Goal: Information Seeking & Learning: Learn about a topic

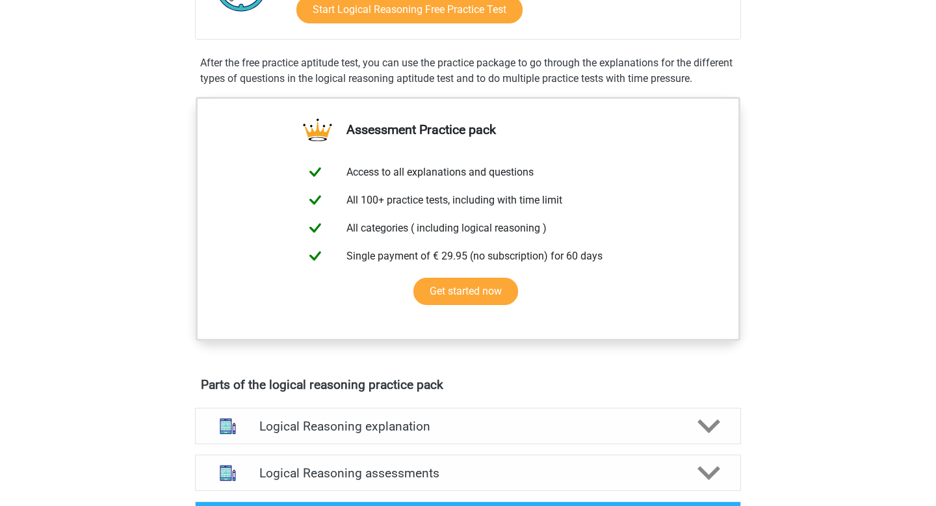
scroll to position [77, 0]
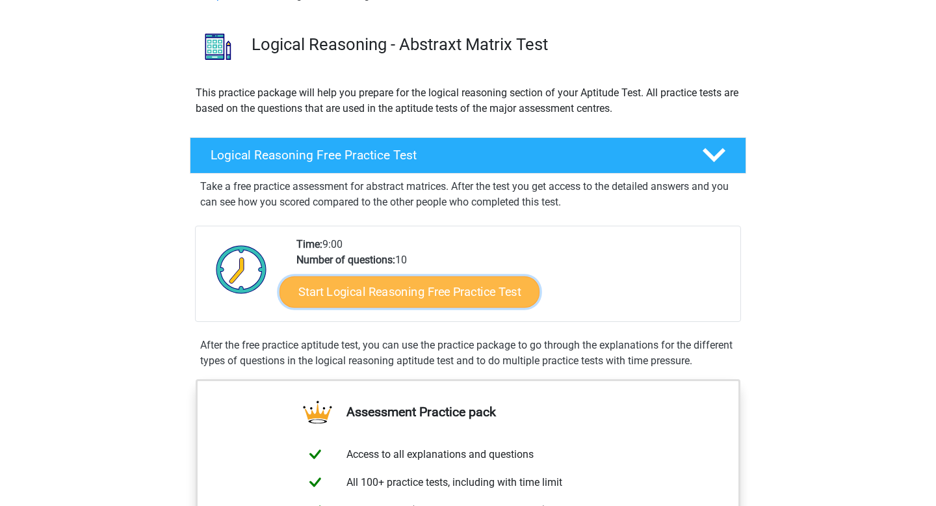
click at [447, 290] on link "Start Logical Reasoning Free Practice Test" at bounding box center [410, 291] width 260 height 31
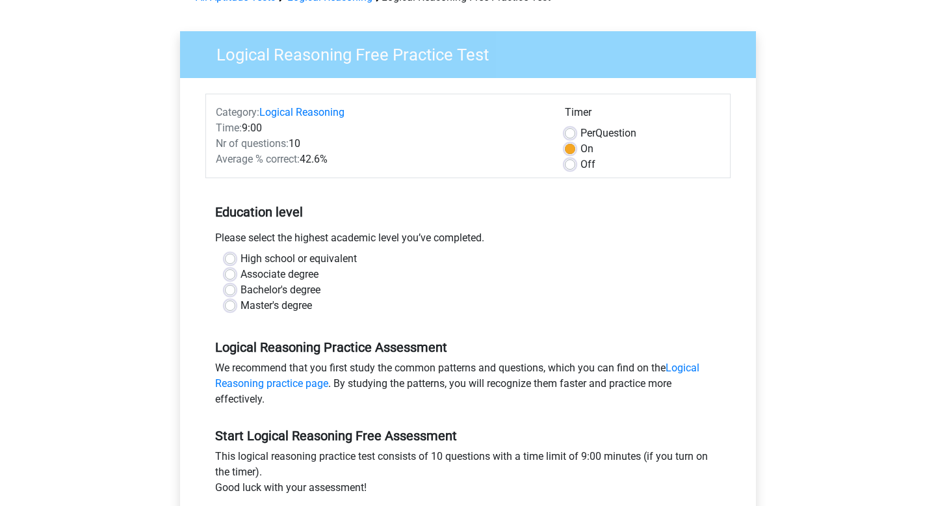
scroll to position [112, 0]
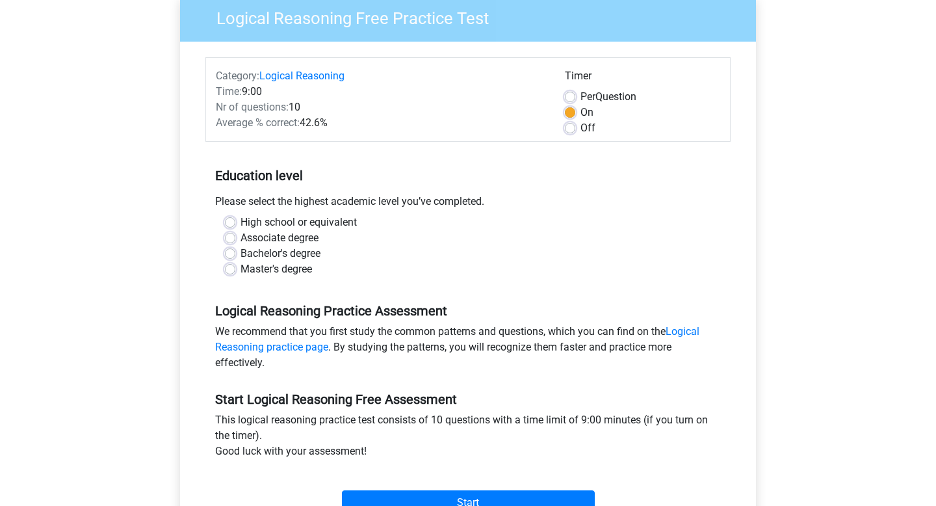
click at [241, 222] on label "High school or equivalent" at bounding box center [299, 223] width 116 height 16
click at [231, 222] on input "High school or equivalent" at bounding box center [230, 221] width 10 height 13
radio input "true"
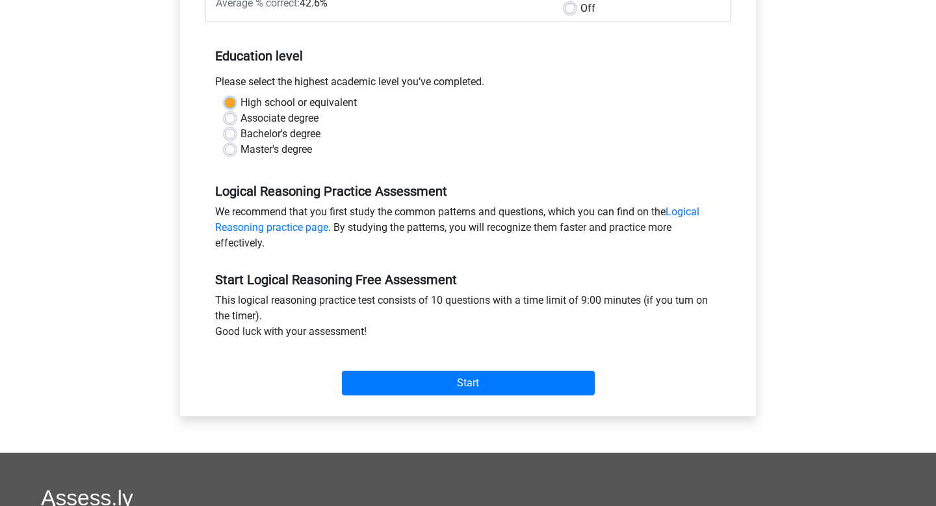
scroll to position [232, 0]
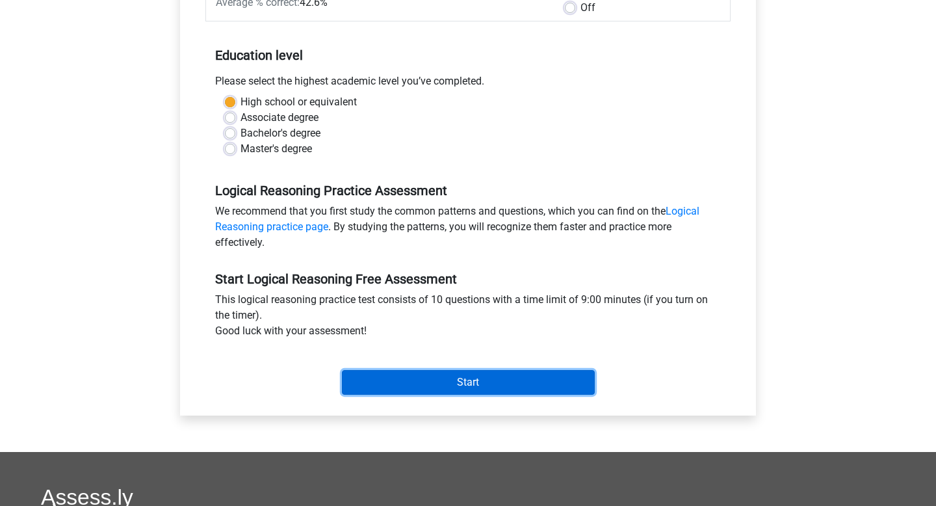
click at [484, 378] on input "Start" at bounding box center [468, 382] width 253 height 25
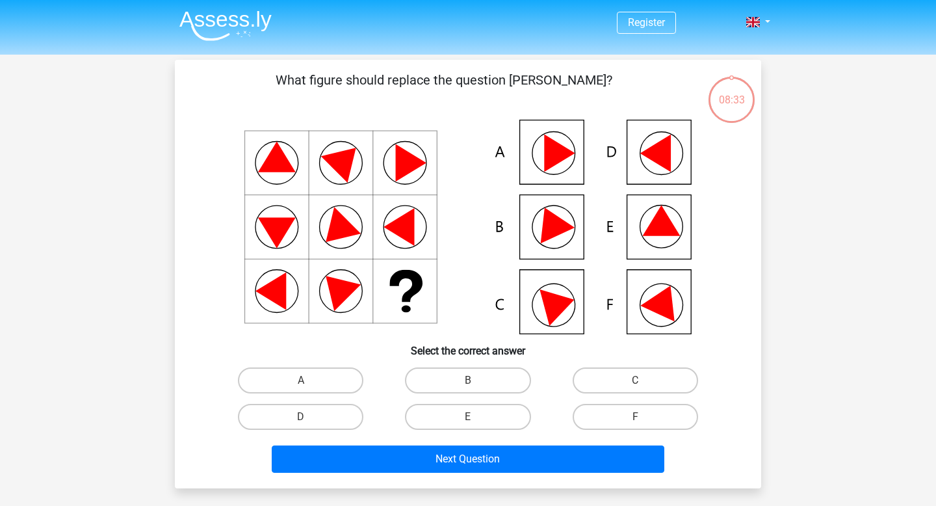
click at [652, 220] on icon at bounding box center [662, 220] width 38 height 31
click at [468, 420] on input "E" at bounding box center [472, 421] width 8 height 8
radio input "true"
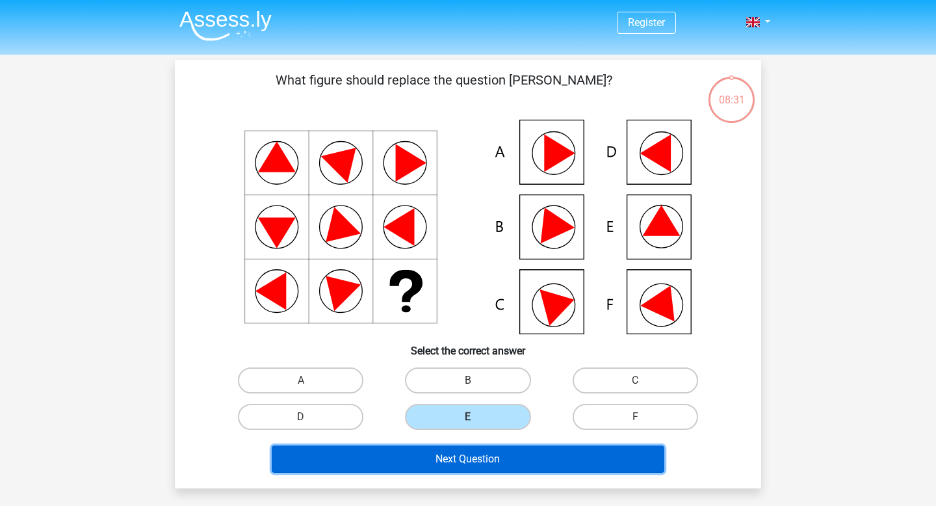
click at [451, 464] on button "Next Question" at bounding box center [468, 458] width 393 height 27
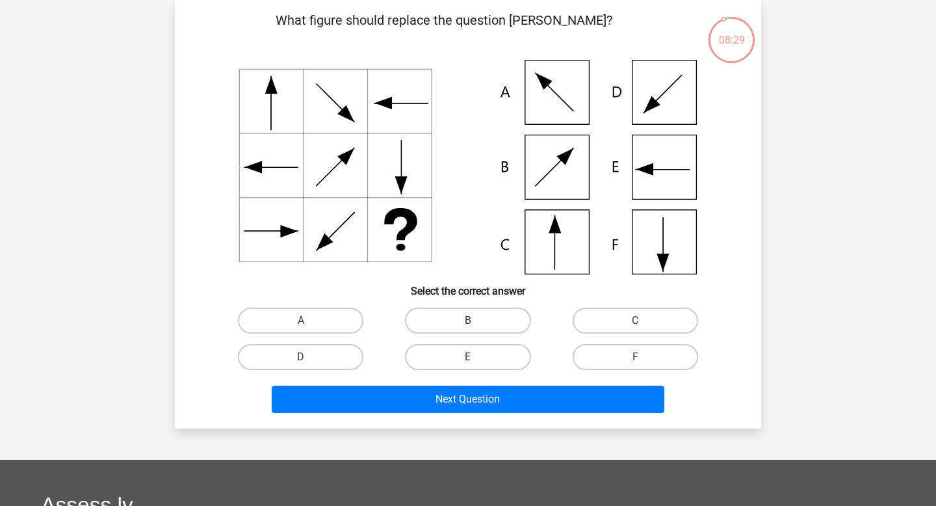
scroll to position [47, 0]
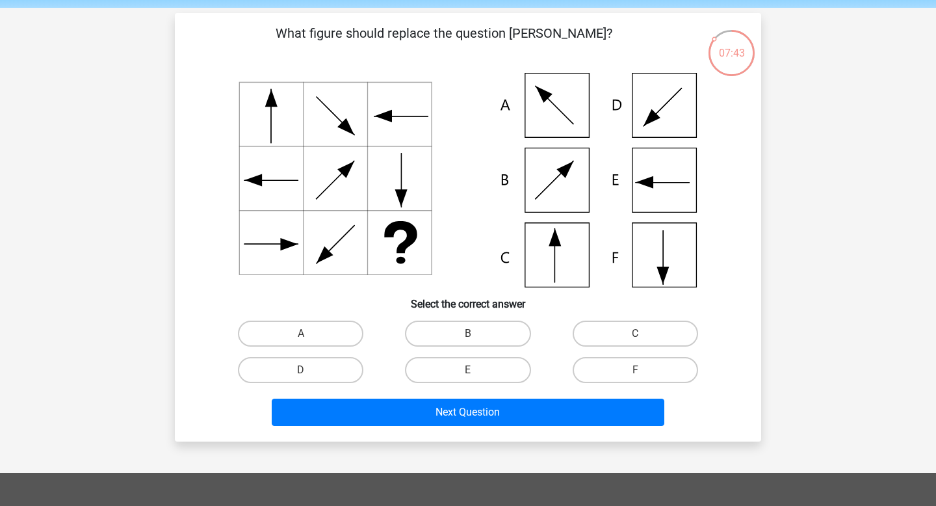
click at [578, 251] on icon at bounding box center [468, 180] width 524 height 215
click at [646, 335] on label "C" at bounding box center [635, 334] width 125 height 26
click at [644, 335] on input "C" at bounding box center [639, 338] width 8 height 8
radio input "true"
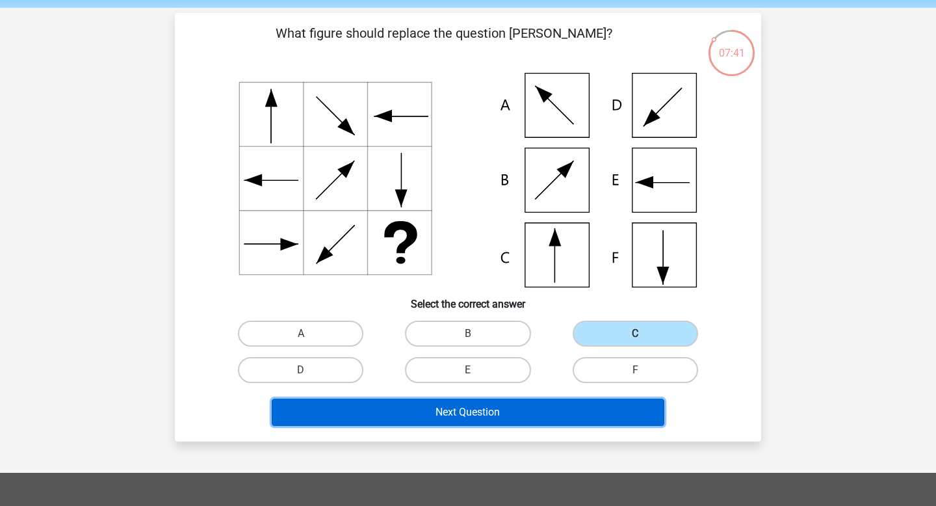
click at [460, 417] on button "Next Question" at bounding box center [468, 412] width 393 height 27
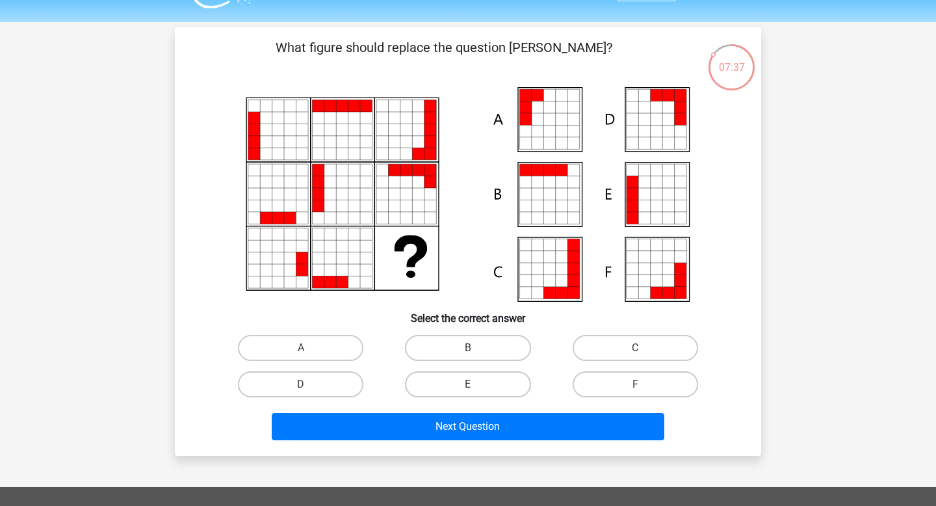
scroll to position [25, 0]
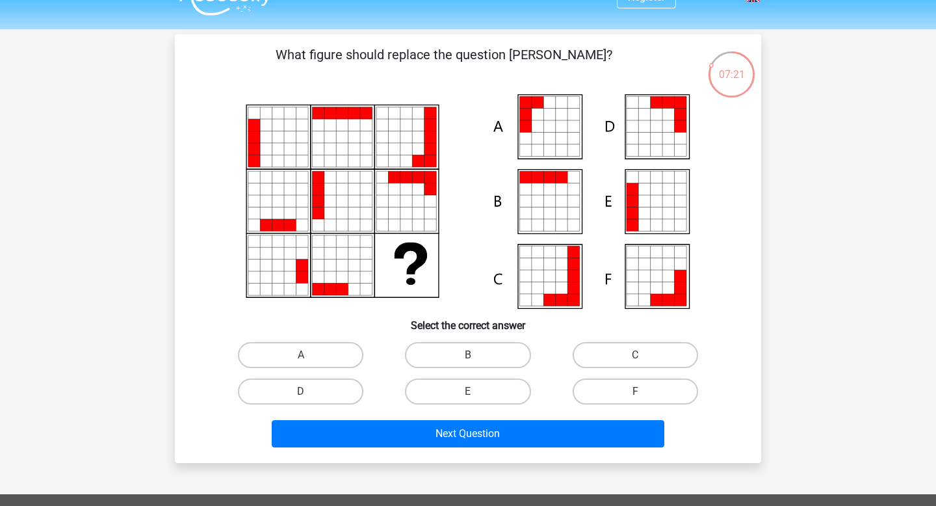
click at [648, 221] on icon at bounding box center [644, 225] width 12 height 12
click at [471, 384] on label "E" at bounding box center [467, 391] width 125 height 26
click at [471, 391] on input "E" at bounding box center [472, 395] width 8 height 8
radio input "true"
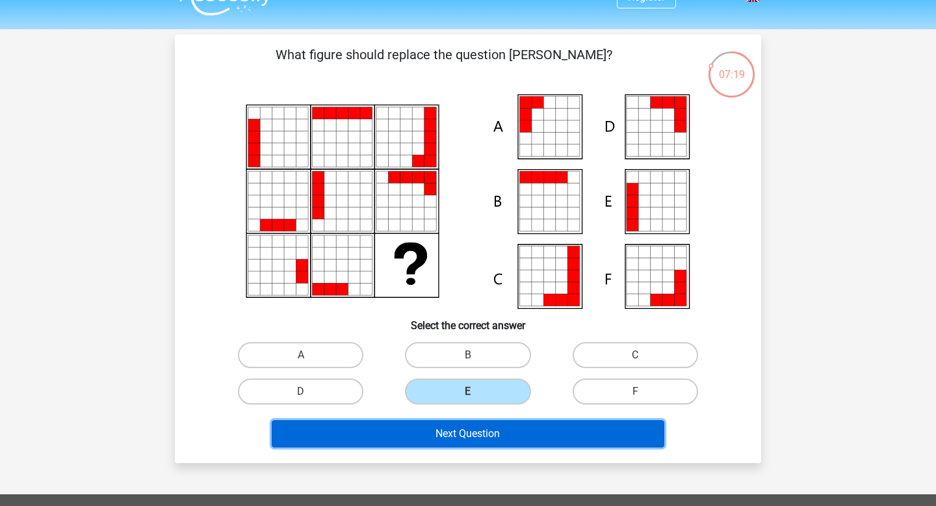
click at [451, 430] on button "Next Question" at bounding box center [468, 433] width 393 height 27
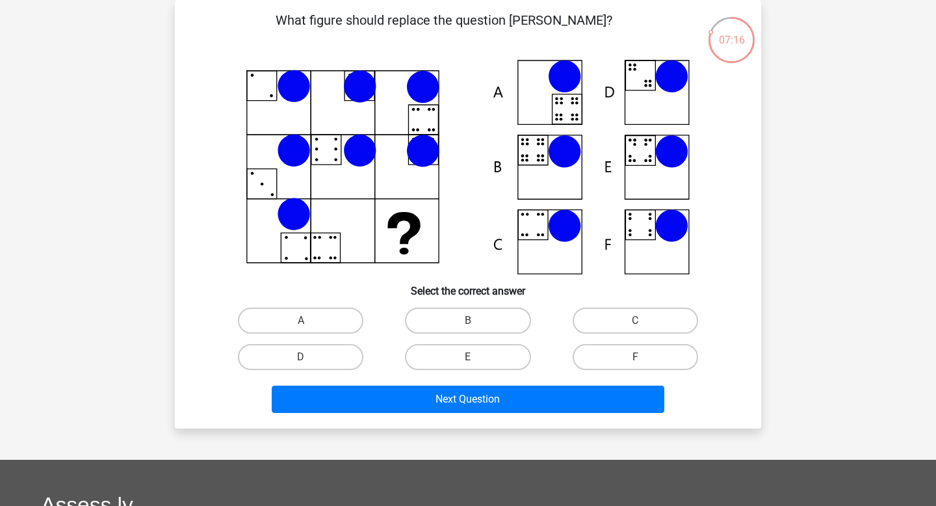
scroll to position [55, 0]
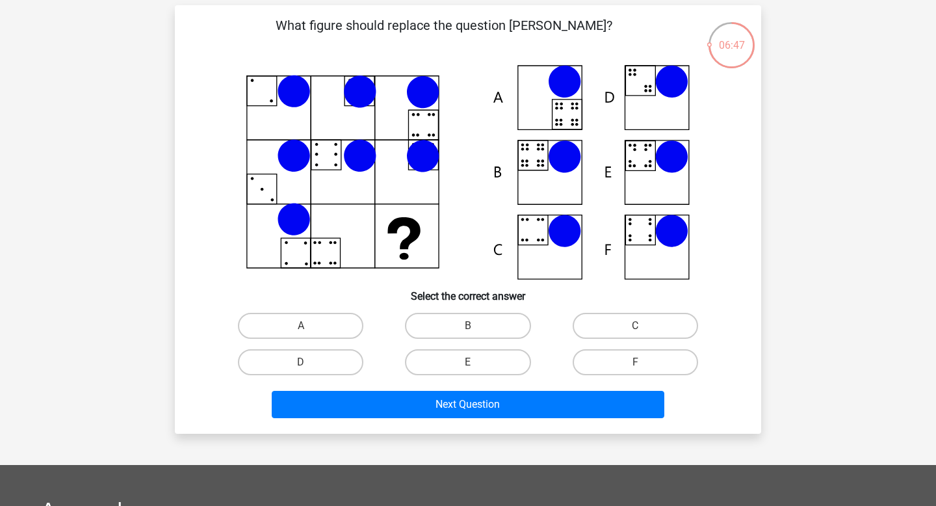
click at [399, 231] on icon at bounding box center [468, 172] width 524 height 215
click at [484, 366] on label "E" at bounding box center [467, 362] width 125 height 26
click at [477, 366] on input "E" at bounding box center [472, 366] width 8 height 8
radio input "true"
click at [465, 322] on label "B" at bounding box center [467, 326] width 125 height 26
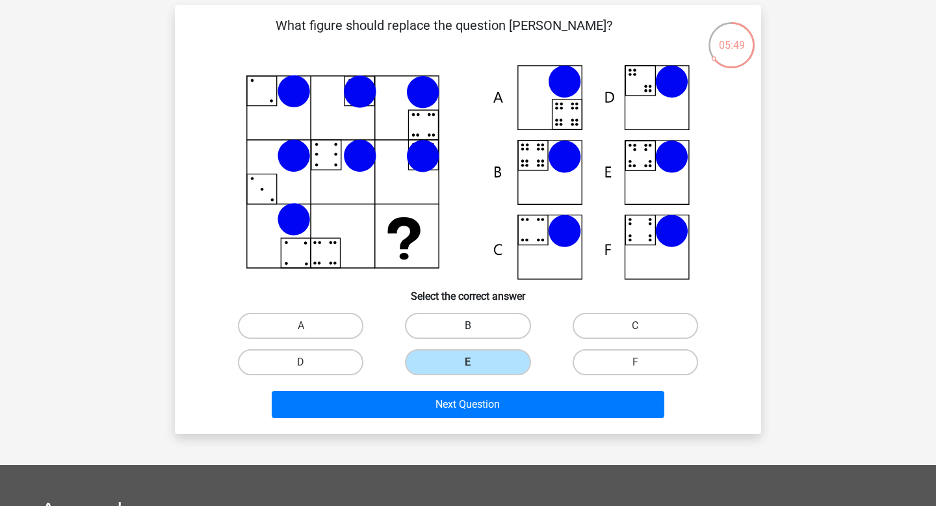
click at [468, 326] on input "B" at bounding box center [472, 330] width 8 height 8
radio input "true"
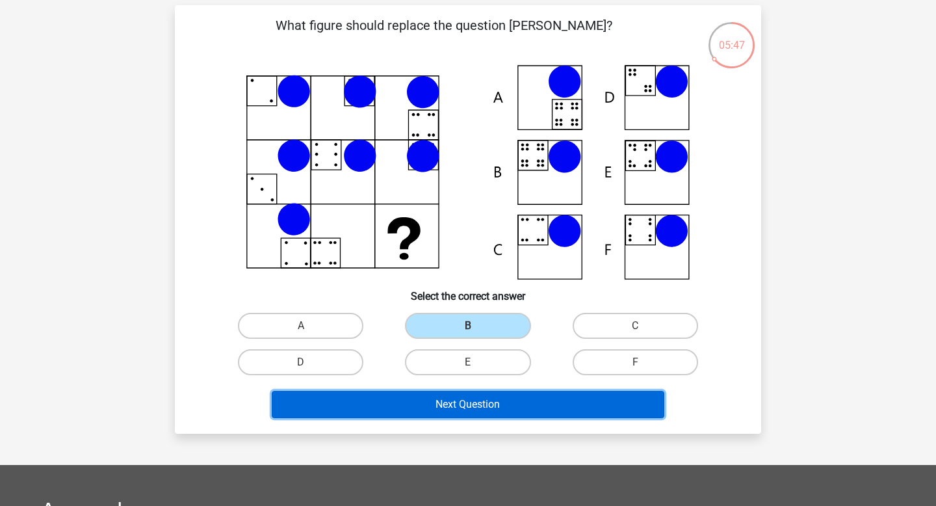
click at [467, 403] on button "Next Question" at bounding box center [468, 404] width 393 height 27
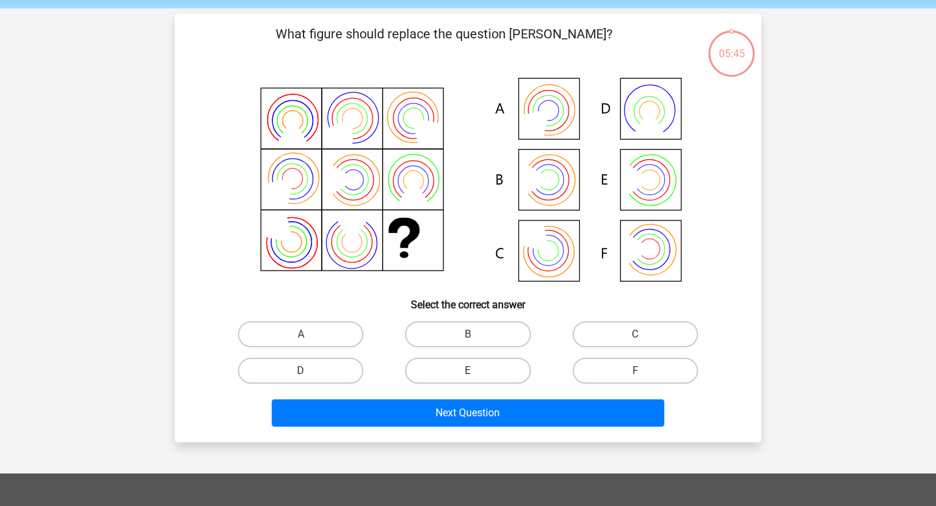
scroll to position [44, 0]
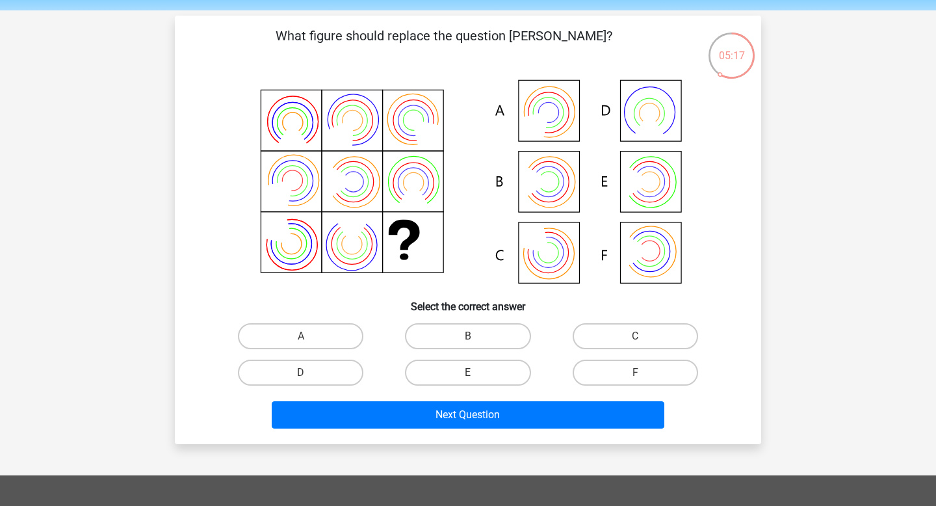
click at [527, 112] on icon at bounding box center [468, 182] width 524 height 215
click at [316, 332] on label "A" at bounding box center [300, 336] width 125 height 26
click at [309, 336] on input "A" at bounding box center [305, 340] width 8 height 8
radio input "true"
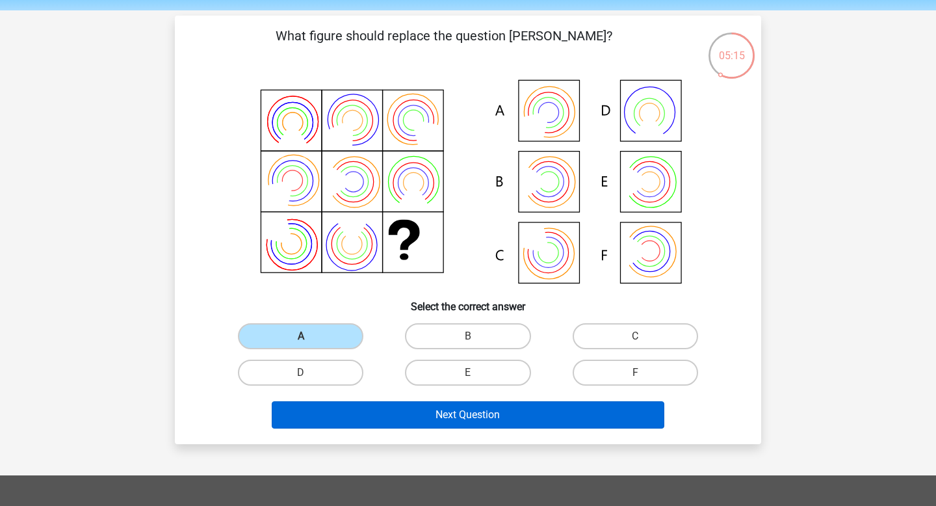
click at [492, 415] on button "Next Question" at bounding box center [468, 414] width 393 height 27
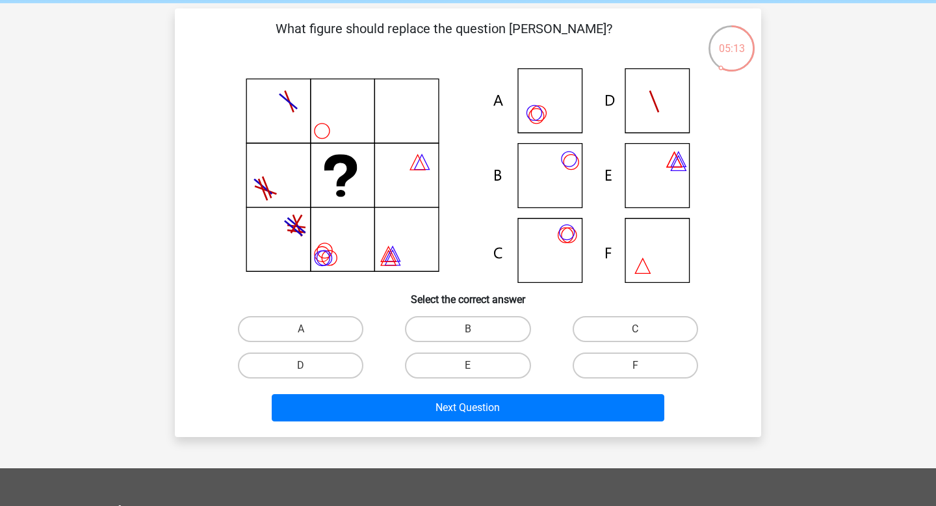
scroll to position [50, 0]
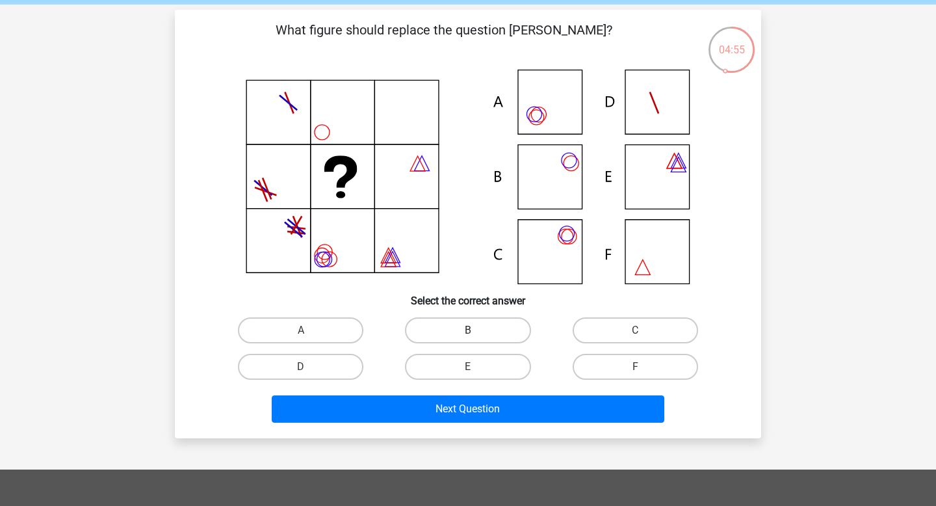
click at [484, 328] on label "B" at bounding box center [467, 330] width 125 height 26
click at [477, 330] on input "B" at bounding box center [472, 334] width 8 height 8
radio input "true"
click at [661, 310] on div "What figure should replace the question [PERSON_NAME]?" at bounding box center [468, 224] width 576 height 408
click at [641, 322] on label "C" at bounding box center [635, 330] width 125 height 26
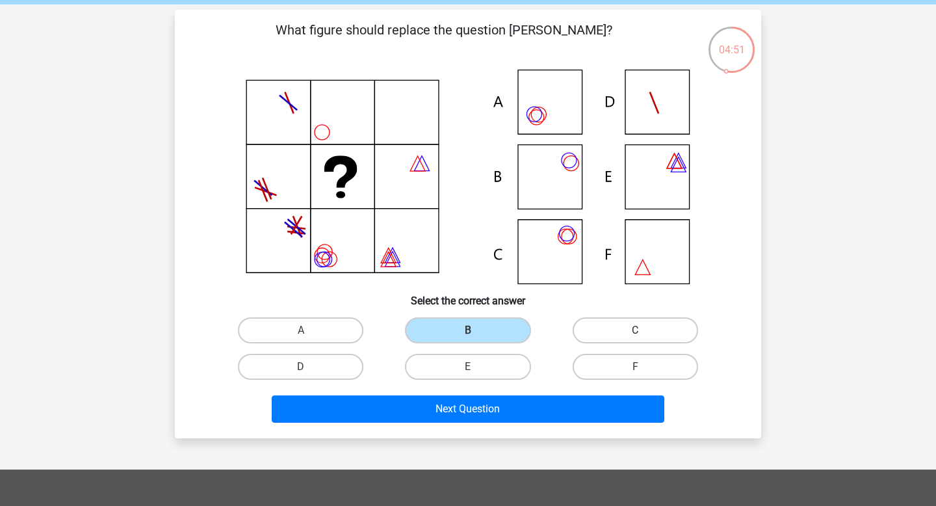
click at [641, 330] on input "C" at bounding box center [639, 334] width 8 height 8
radio input "true"
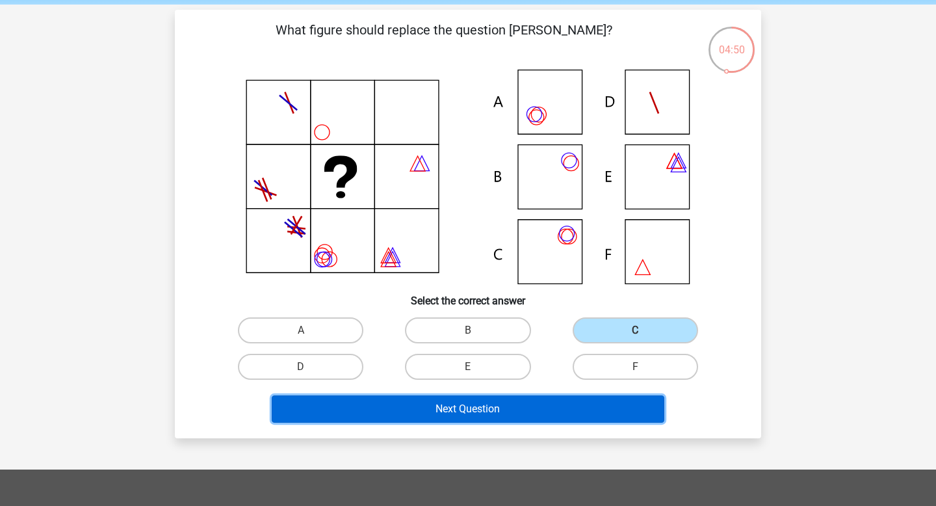
click at [451, 415] on button "Next Question" at bounding box center [468, 408] width 393 height 27
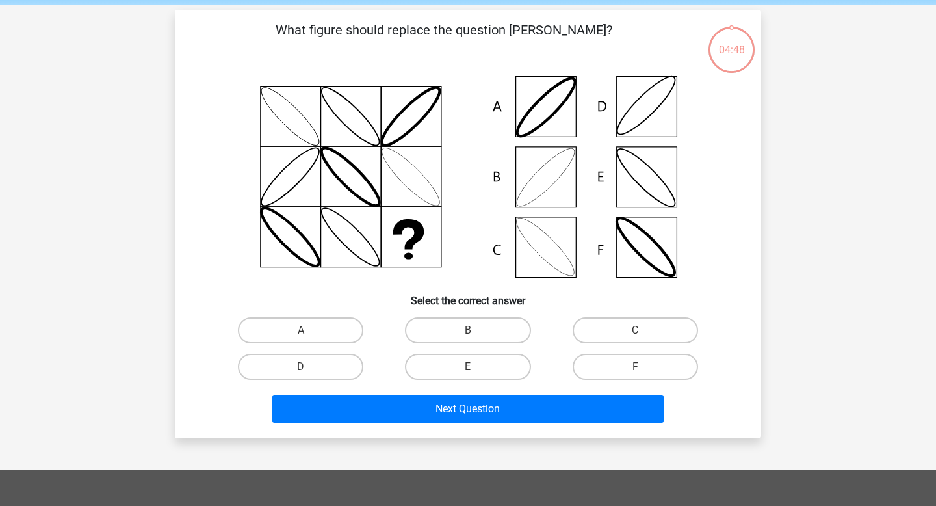
scroll to position [60, 0]
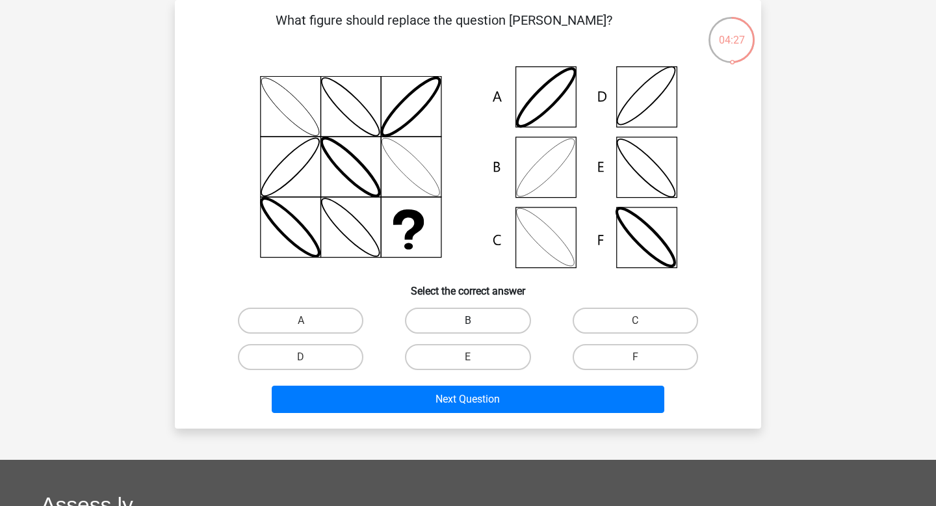
click at [470, 317] on label "B" at bounding box center [467, 321] width 125 height 26
click at [470, 321] on input "B" at bounding box center [472, 325] width 8 height 8
radio input "true"
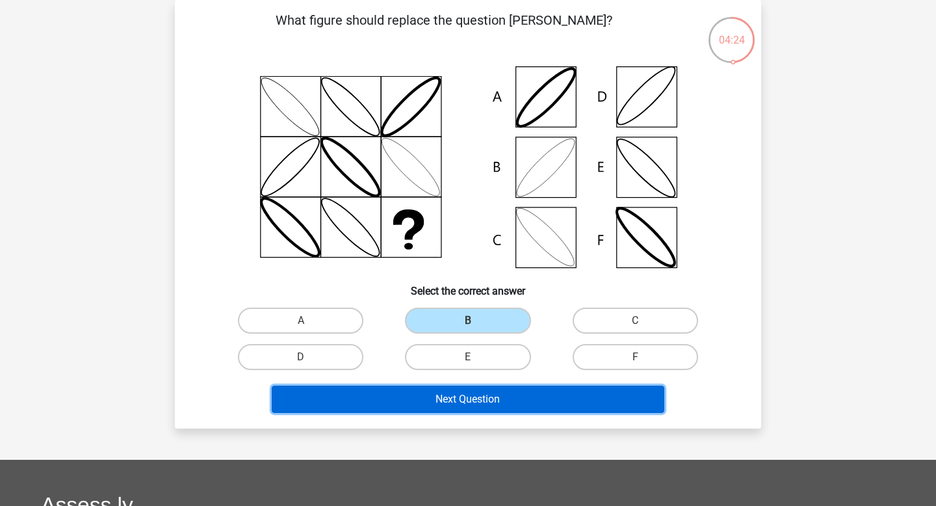
click at [446, 405] on button "Next Question" at bounding box center [468, 399] width 393 height 27
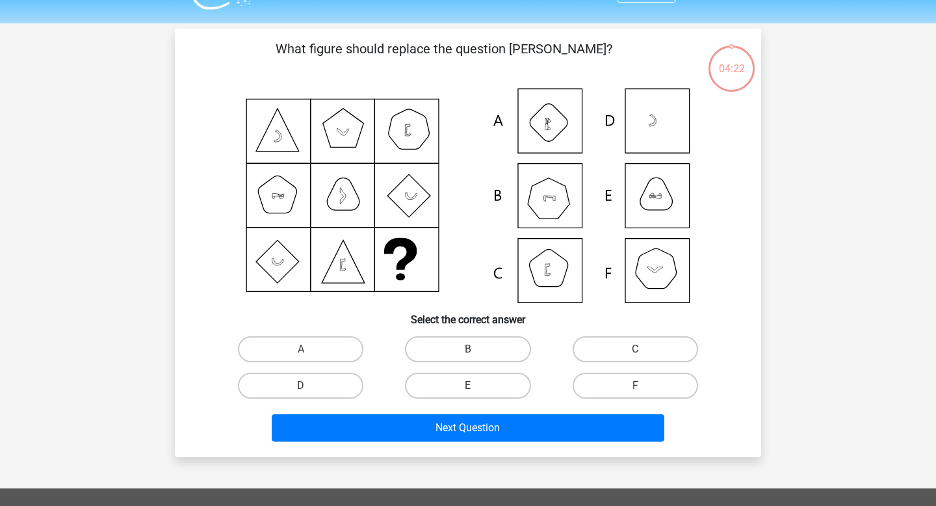
scroll to position [25, 0]
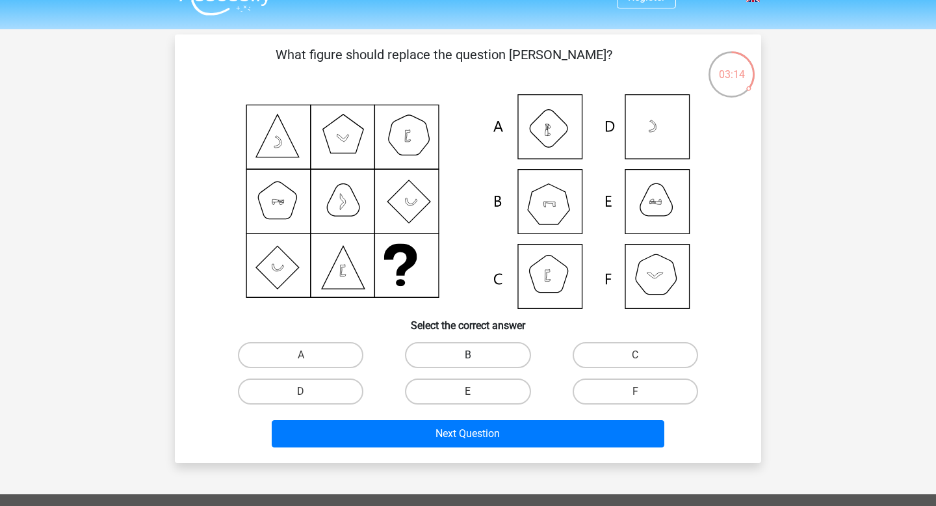
click at [464, 363] on label "B" at bounding box center [467, 355] width 125 height 26
click at [468, 363] on input "B" at bounding box center [472, 359] width 8 height 8
radio input "true"
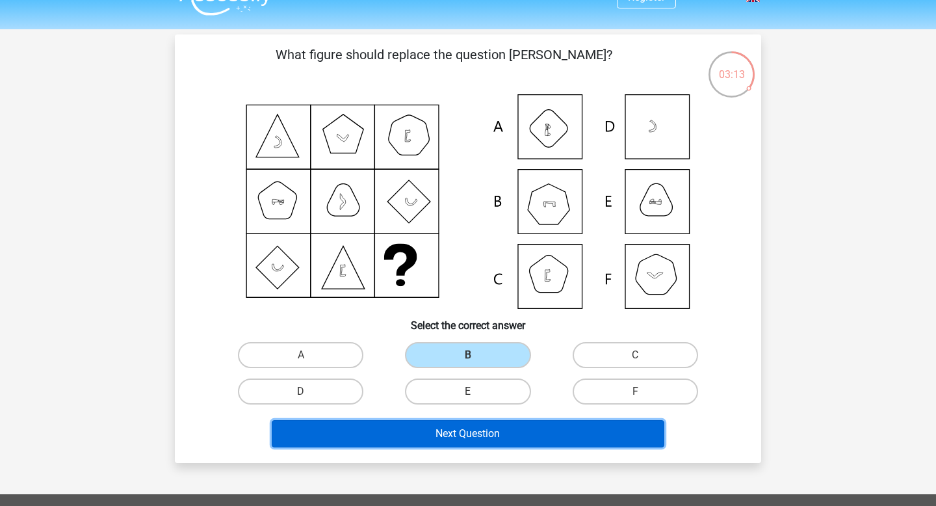
click at [452, 434] on button "Next Question" at bounding box center [468, 433] width 393 height 27
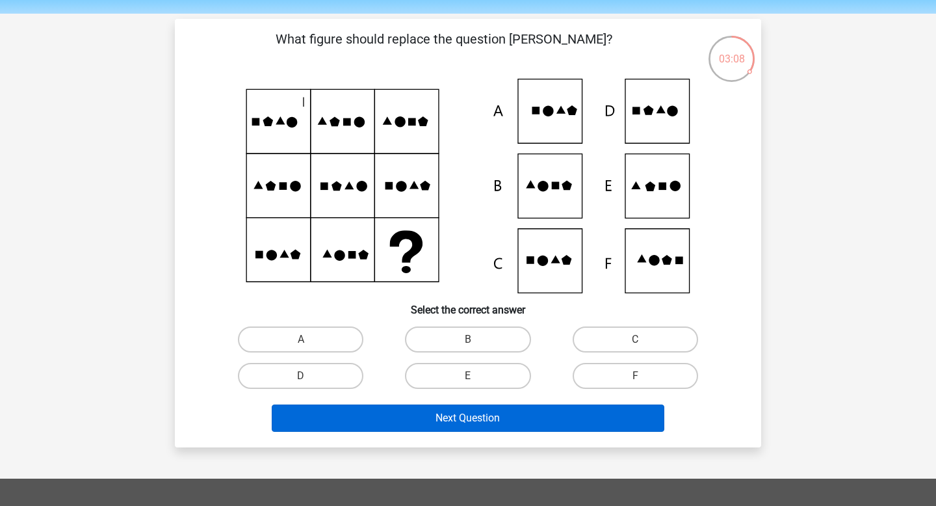
scroll to position [39, 0]
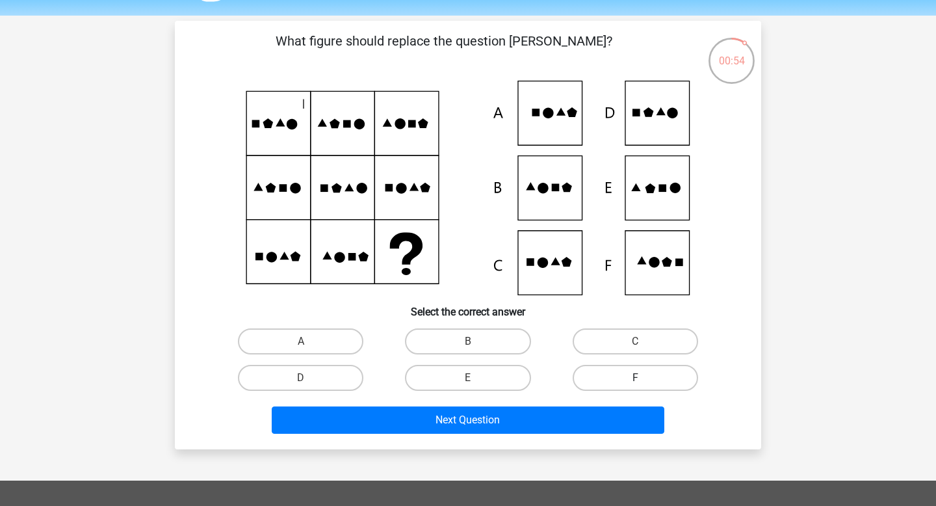
click at [623, 375] on label "F" at bounding box center [635, 378] width 125 height 26
click at [635, 378] on input "F" at bounding box center [639, 382] width 8 height 8
radio input "true"
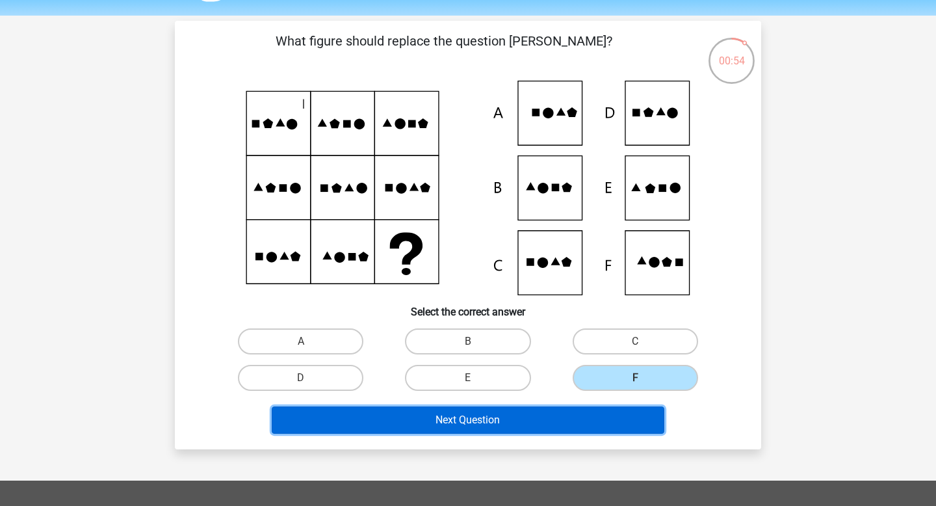
click at [515, 423] on button "Next Question" at bounding box center [468, 419] width 393 height 27
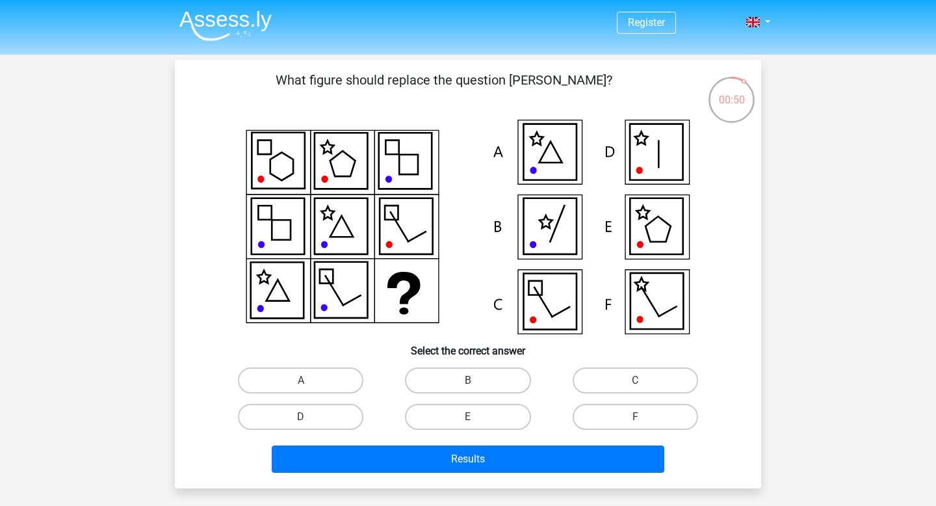
scroll to position [30, 0]
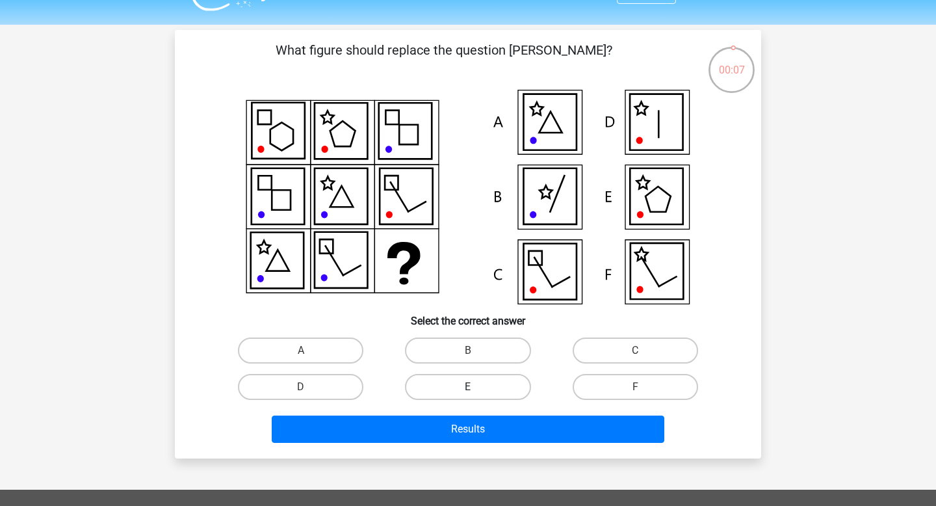
click at [467, 384] on label "E" at bounding box center [467, 387] width 125 height 26
click at [468, 387] on input "E" at bounding box center [472, 391] width 8 height 8
radio input "true"
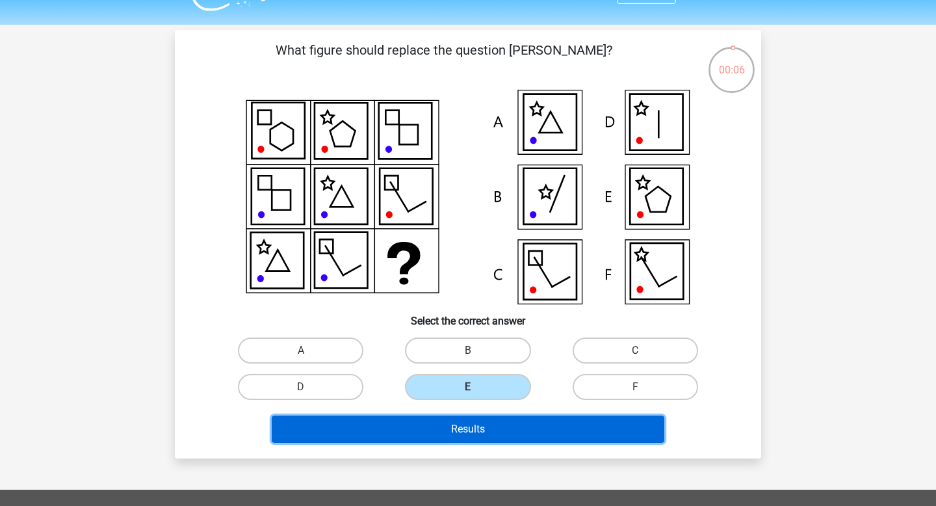
click at [474, 434] on button "Results" at bounding box center [468, 428] width 393 height 27
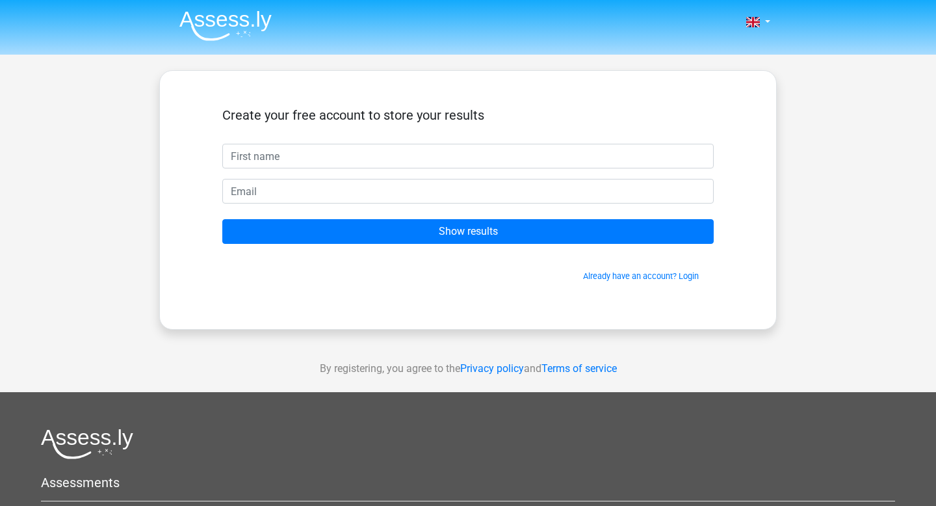
click at [382, 153] on input "text" at bounding box center [467, 156] width 491 height 25
type input "Keerthana"
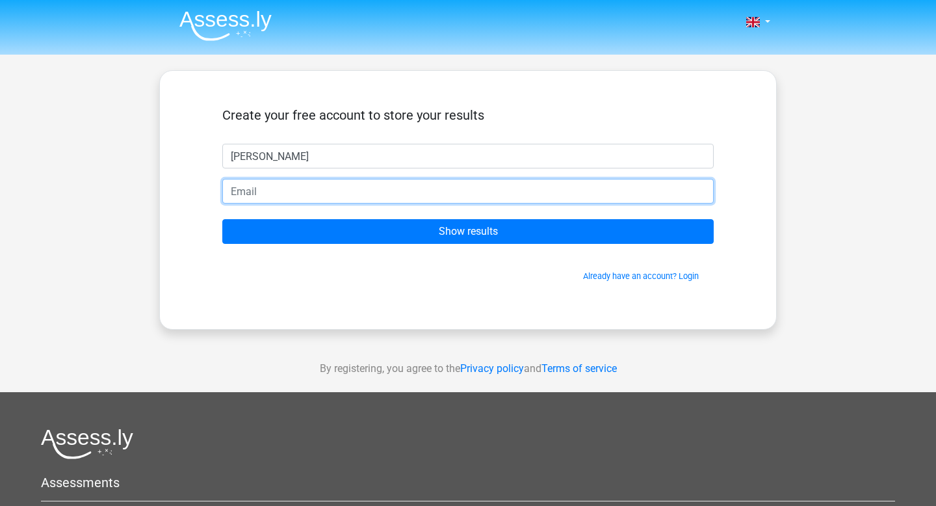
click at [269, 196] on input "email" at bounding box center [467, 191] width 491 height 25
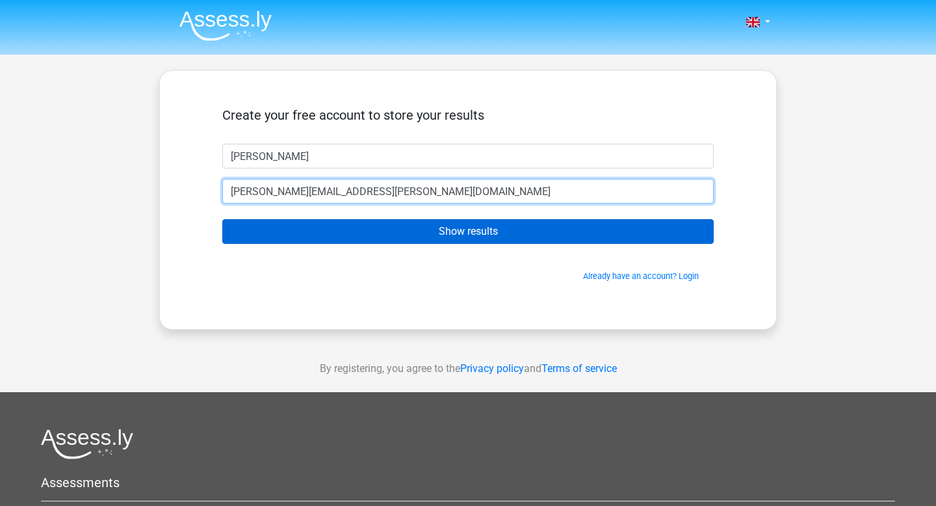
type input "keerthana.nallapati@edu.em-lyon.com"
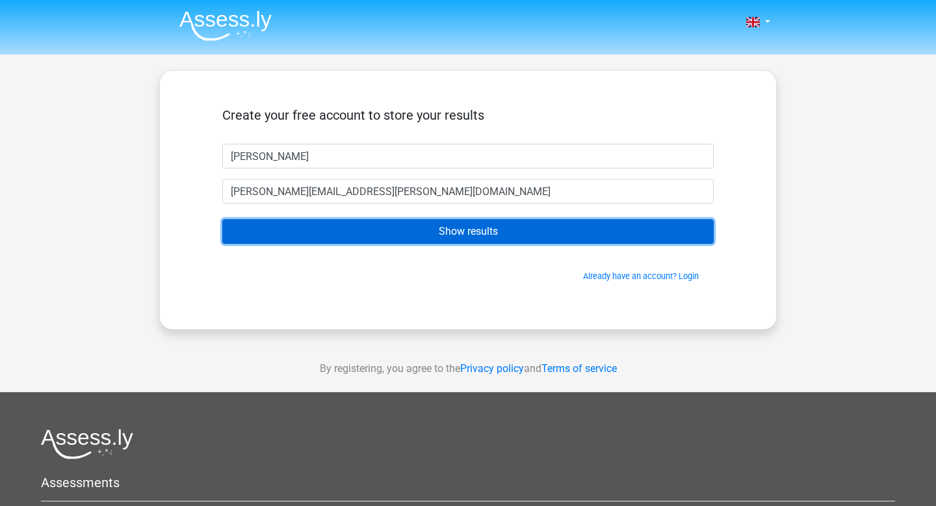
click at [313, 238] on input "Show results" at bounding box center [467, 231] width 491 height 25
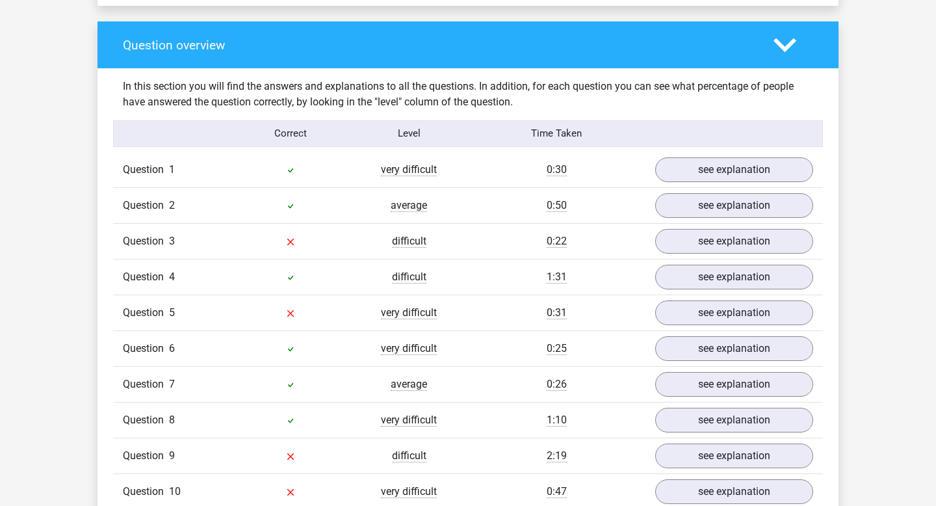
scroll to position [943, 0]
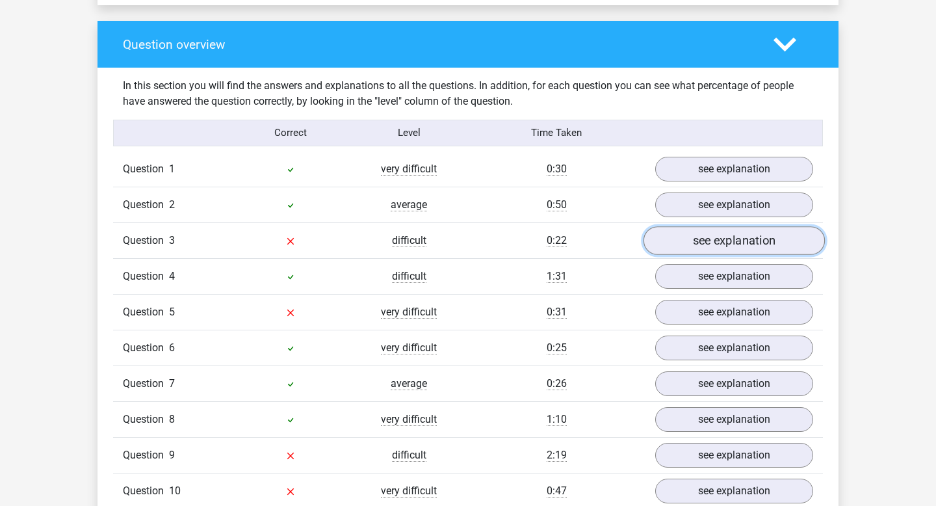
click at [690, 241] on link "see explanation" at bounding box center [734, 240] width 181 height 29
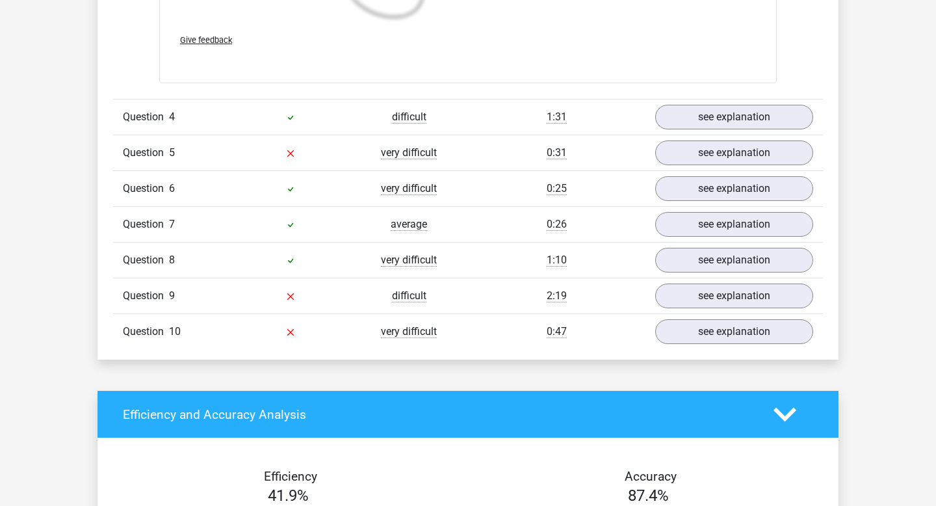
scroll to position [2015, 0]
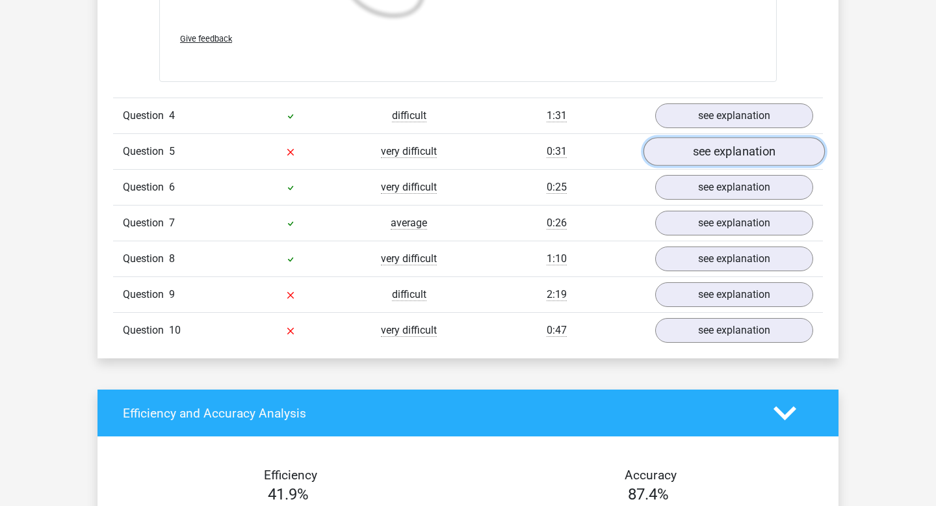
click at [741, 148] on link "see explanation" at bounding box center [734, 151] width 181 height 29
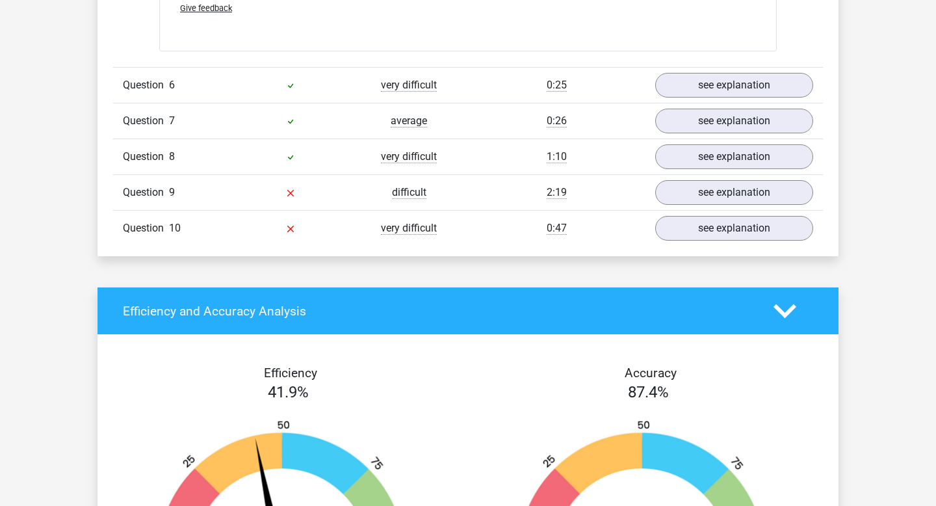
scroll to position [2986, 0]
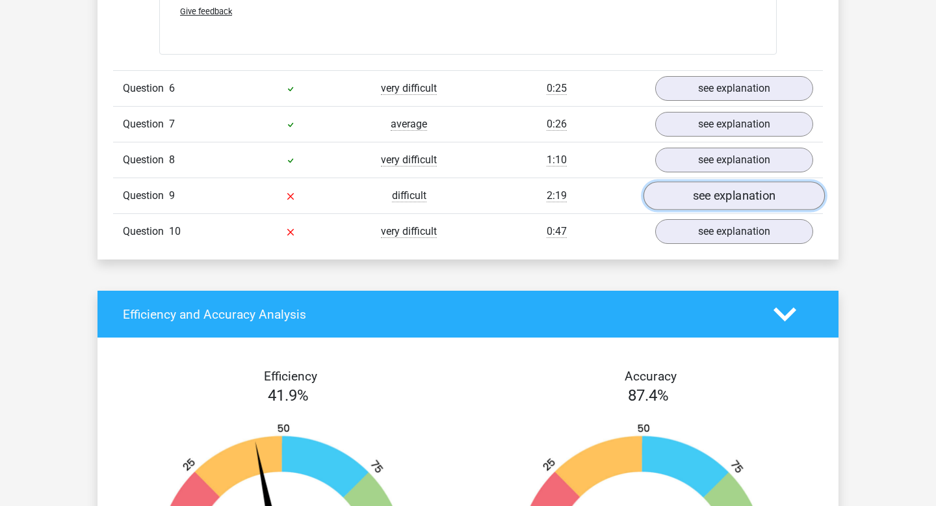
click at [703, 197] on link "see explanation" at bounding box center [734, 195] width 181 height 29
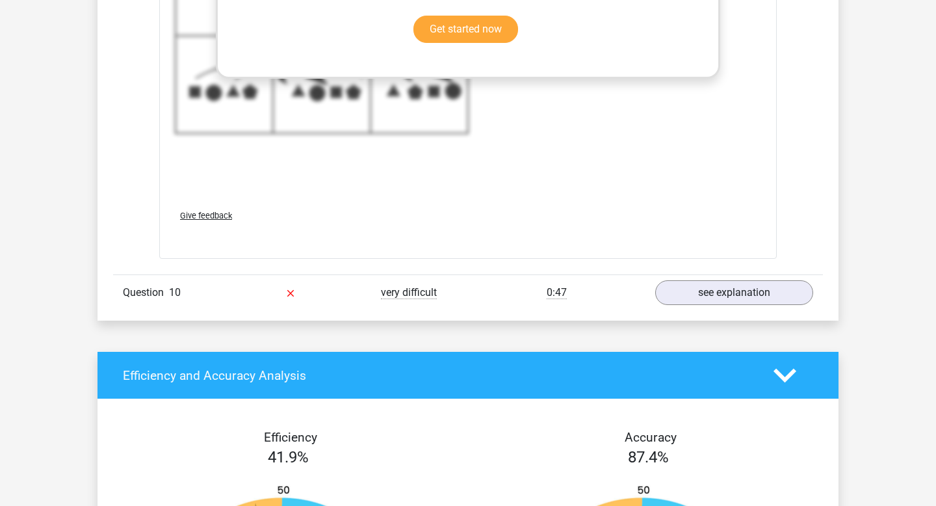
scroll to position [3773, 0]
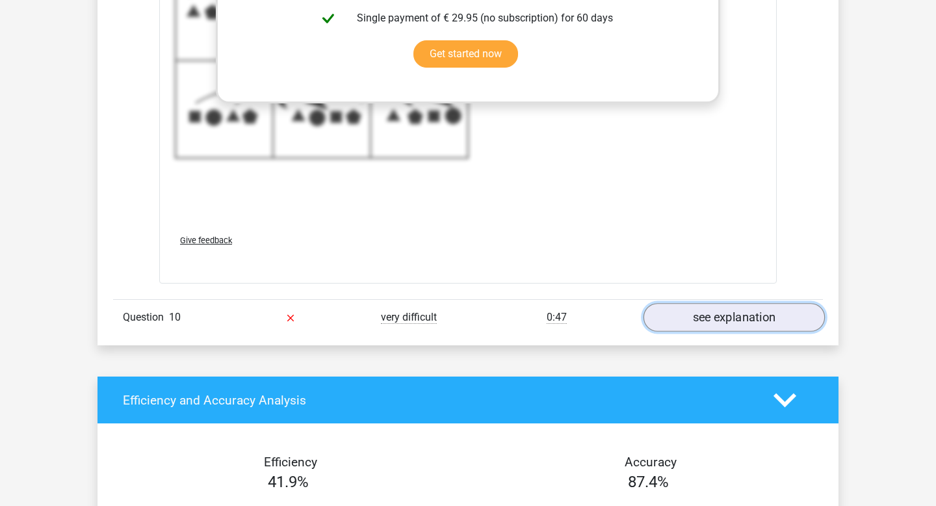
click at [706, 308] on link "see explanation" at bounding box center [734, 318] width 181 height 29
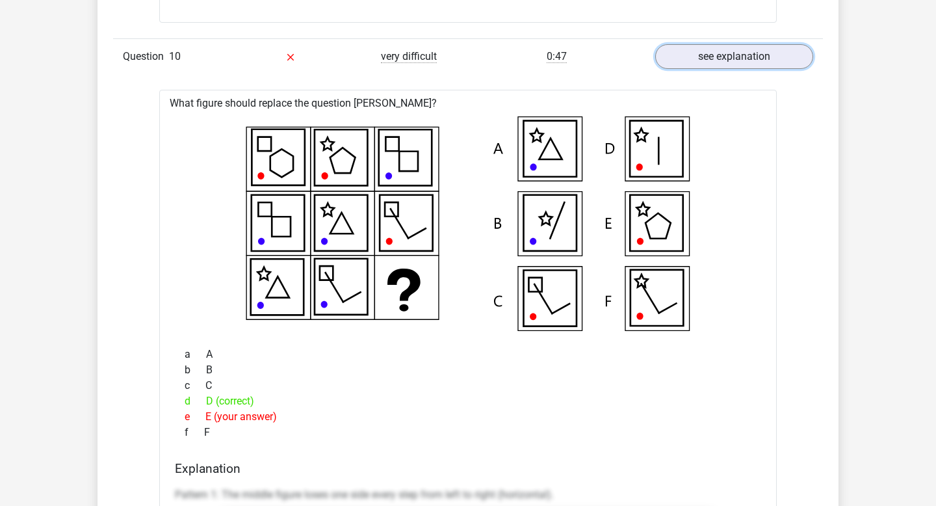
scroll to position [4035, 0]
